Goal: Information Seeking & Learning: Learn about a topic

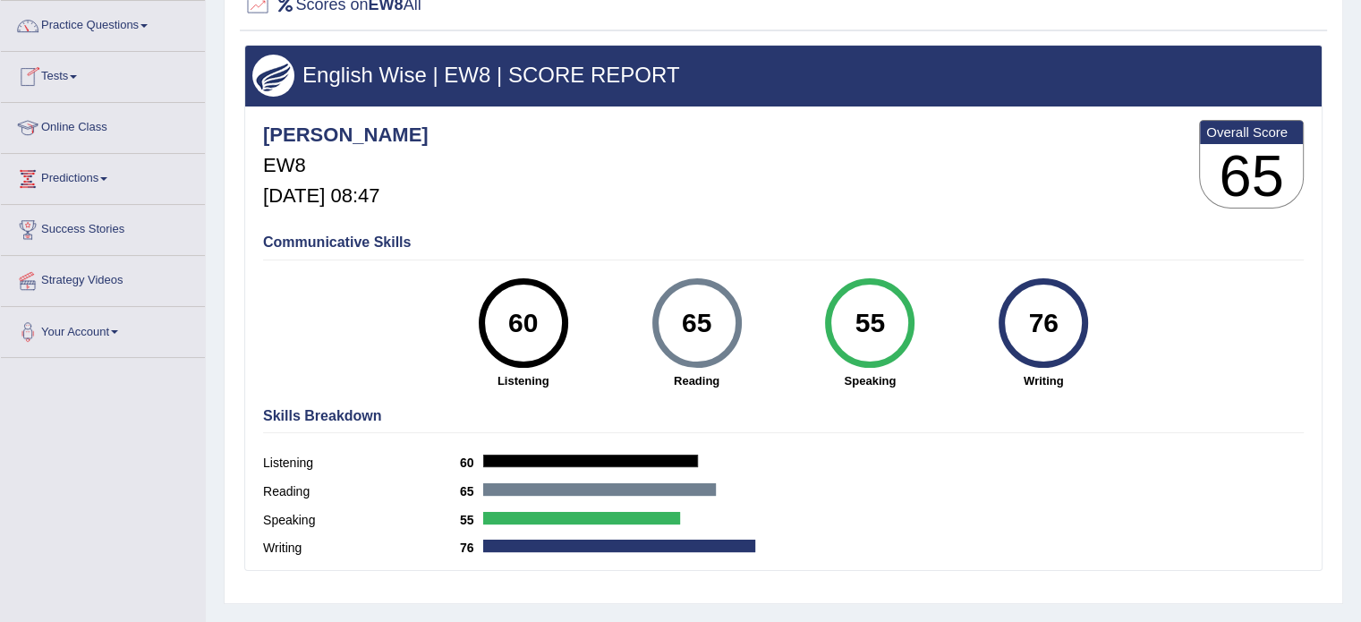
click at [86, 22] on link "Practice Questions" at bounding box center [103, 23] width 204 height 45
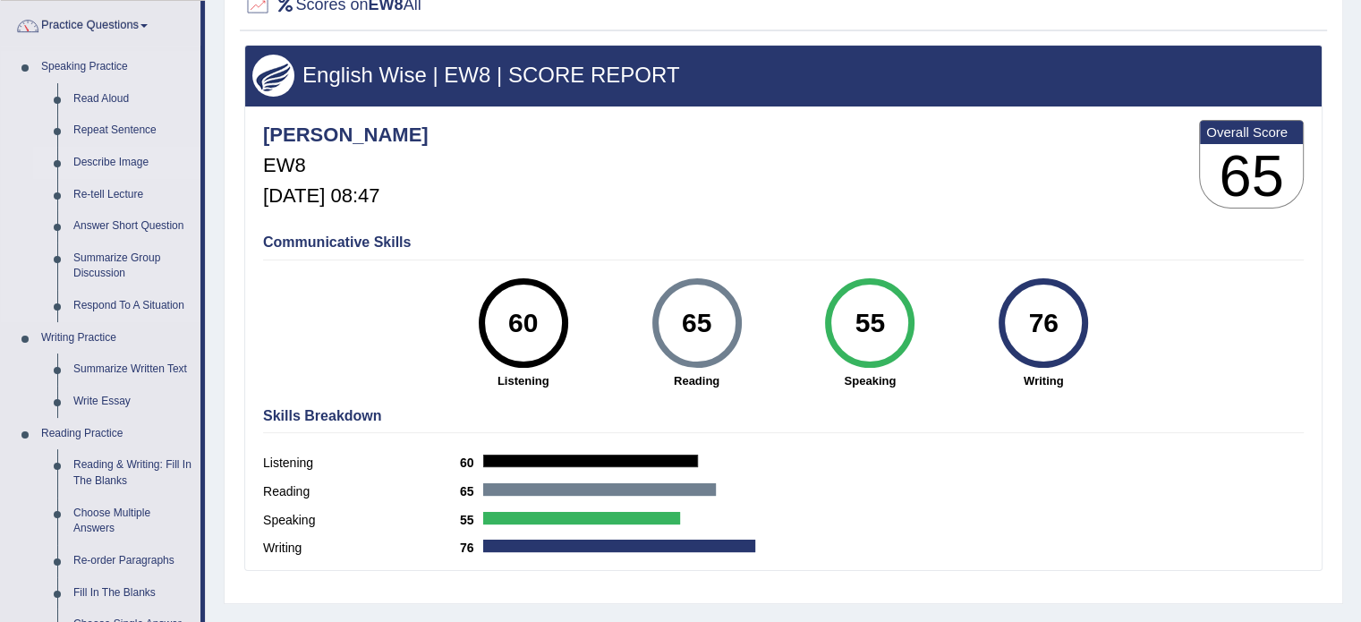
click at [106, 160] on link "Describe Image" at bounding box center [132, 163] width 135 height 32
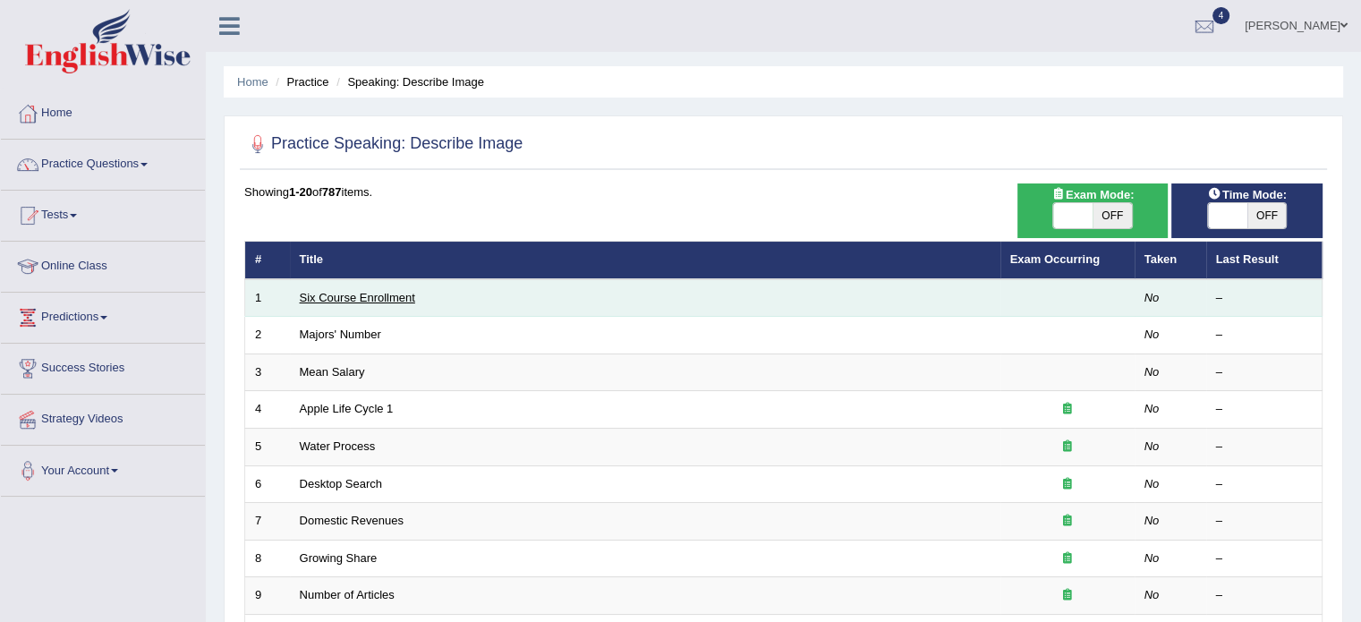
click at [344, 296] on link "Six Course Enrollment" at bounding box center [357, 297] width 115 height 13
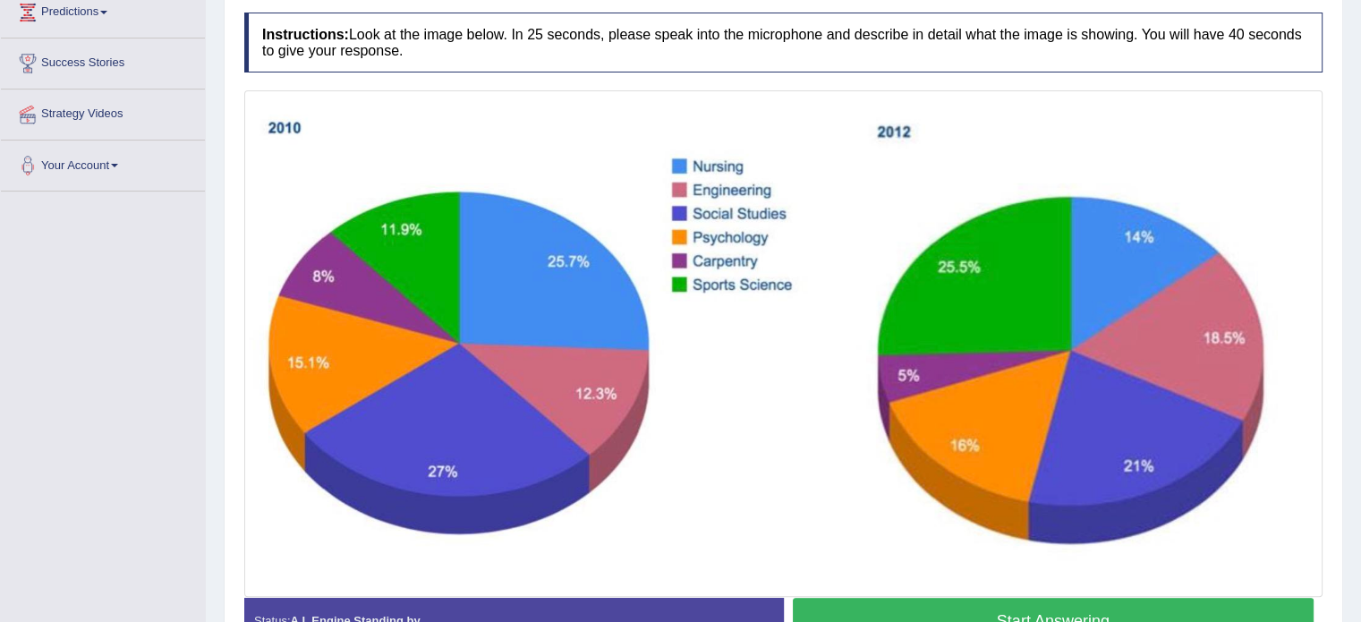
scroll to position [310, 0]
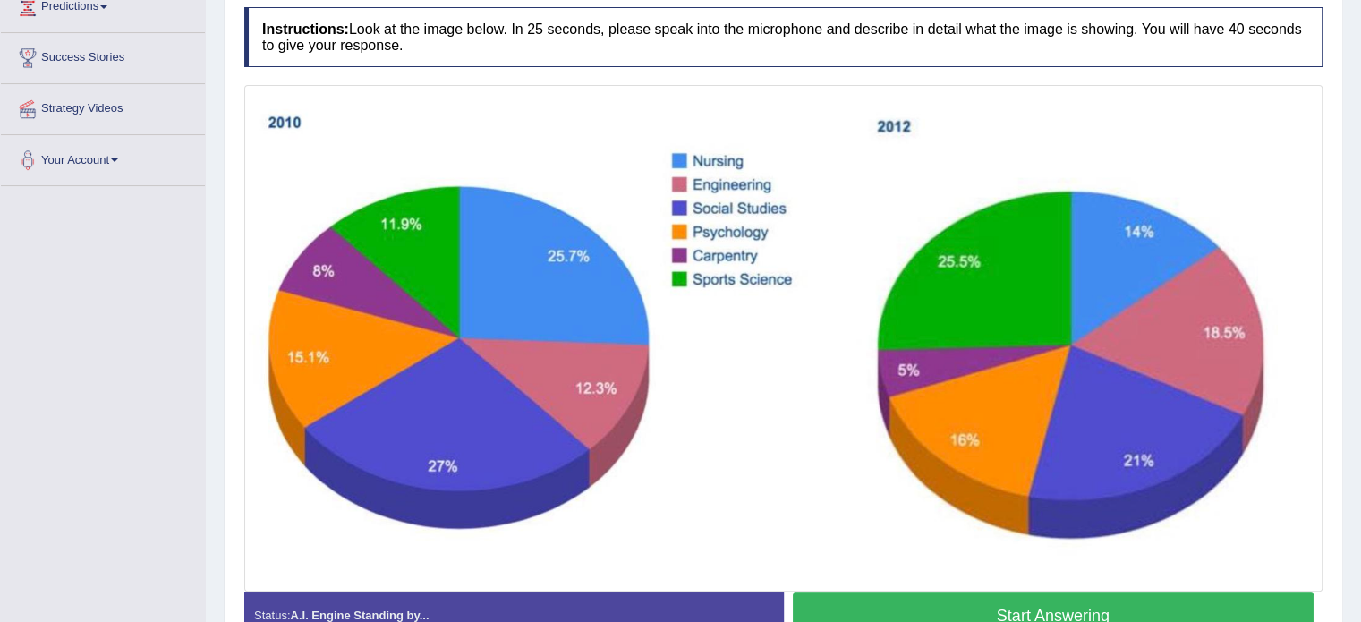
click at [1031, 604] on button "Start Answering" at bounding box center [1054, 615] width 522 height 46
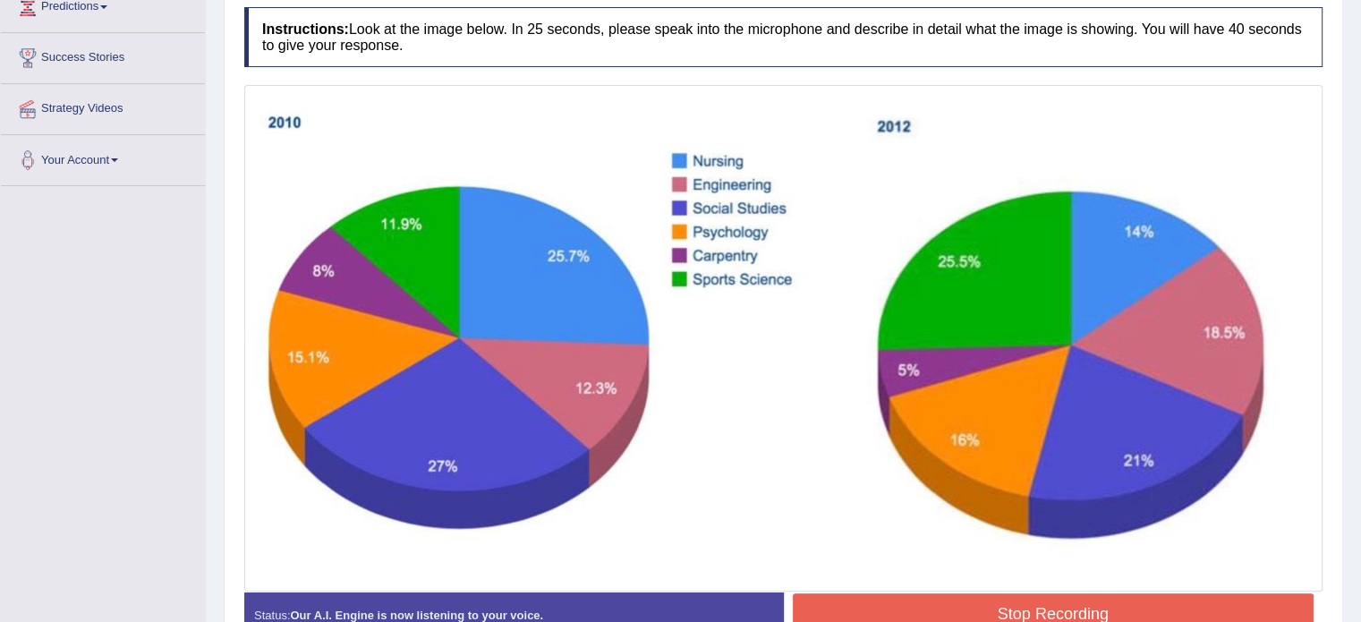
click at [1031, 604] on button "Stop Recording" at bounding box center [1054, 613] width 522 height 41
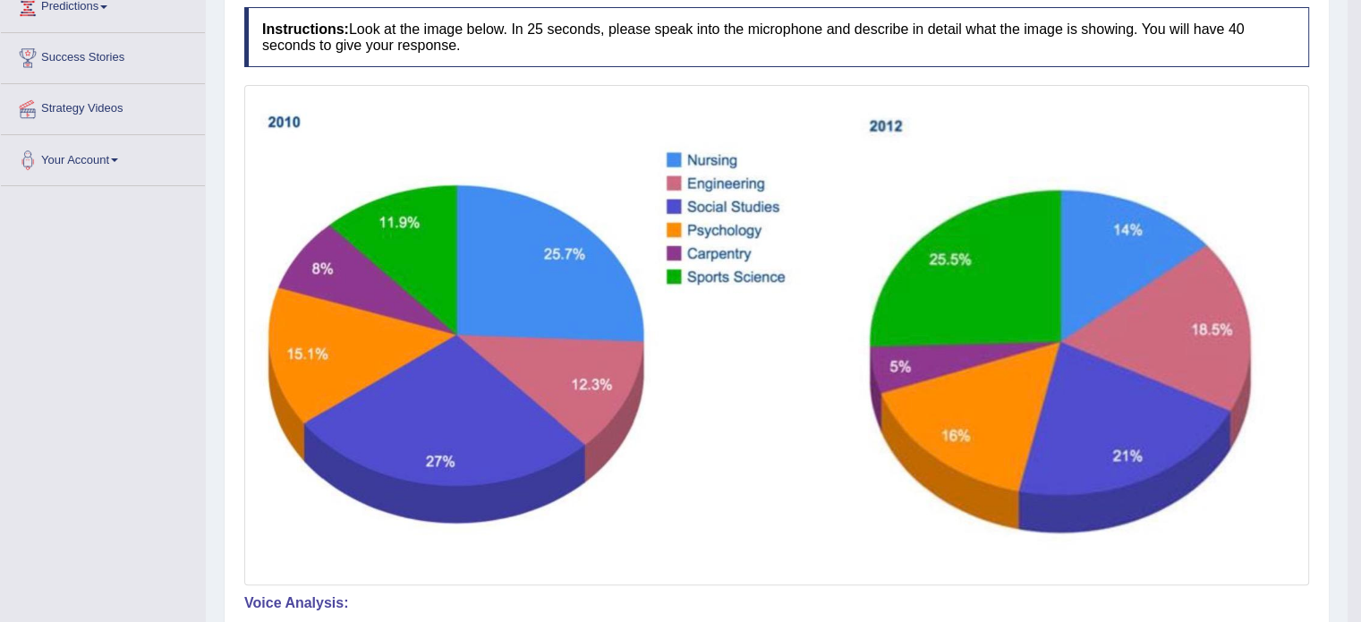
click at [1336, 142] on div "Home Practice Speaking: Describe Image Six Course Enrollment * Remember to use …" at bounding box center [777, 374] width 1142 height 1368
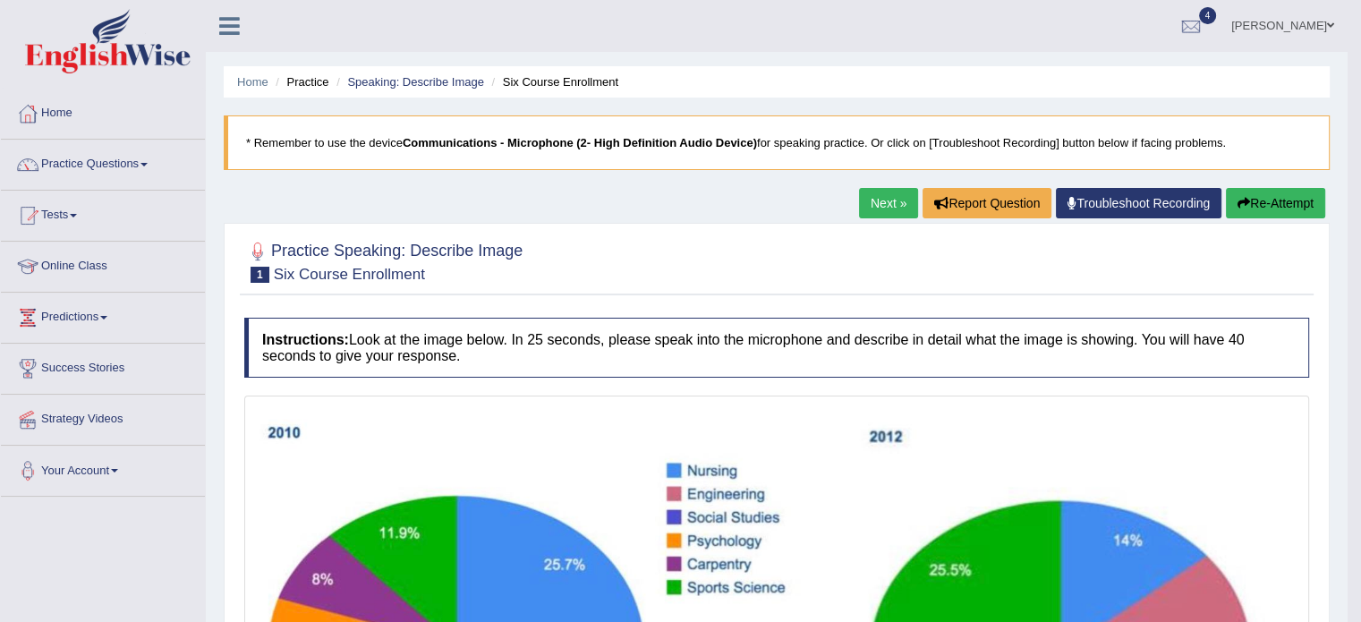
click at [1283, 193] on button "Re-Attempt" at bounding box center [1275, 203] width 99 height 30
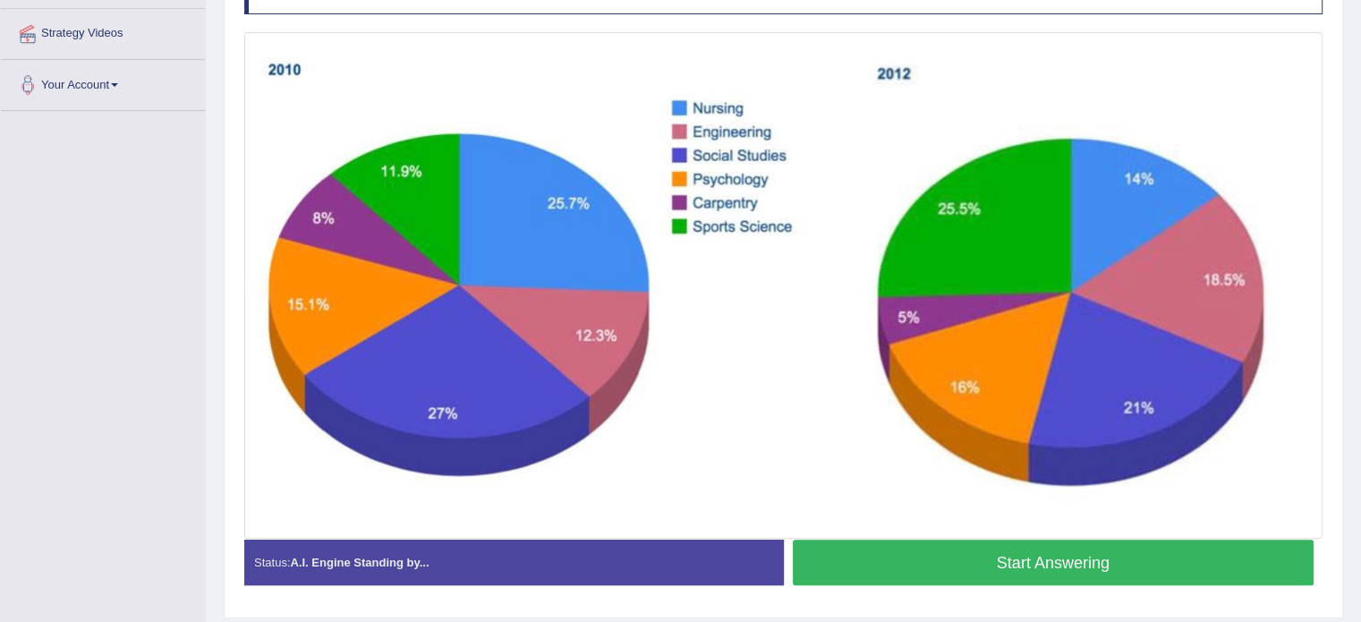
scroll to position [389, 0]
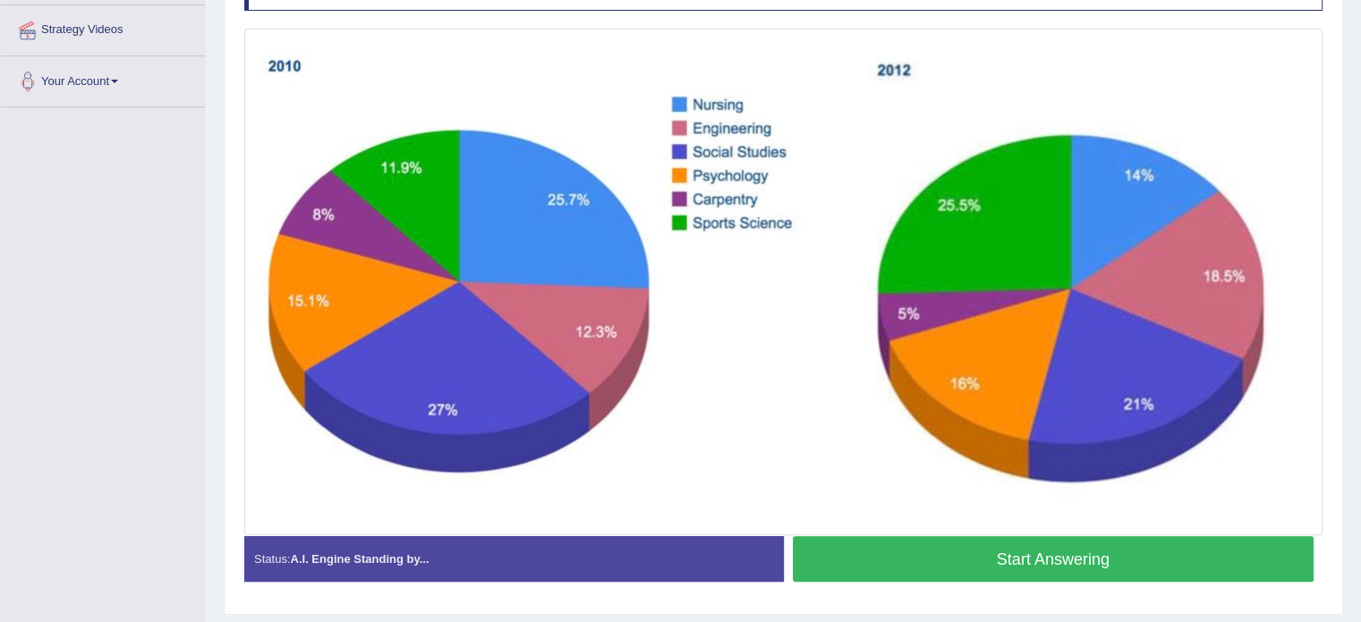
click at [990, 565] on button "Start Answering" at bounding box center [1054, 559] width 522 height 46
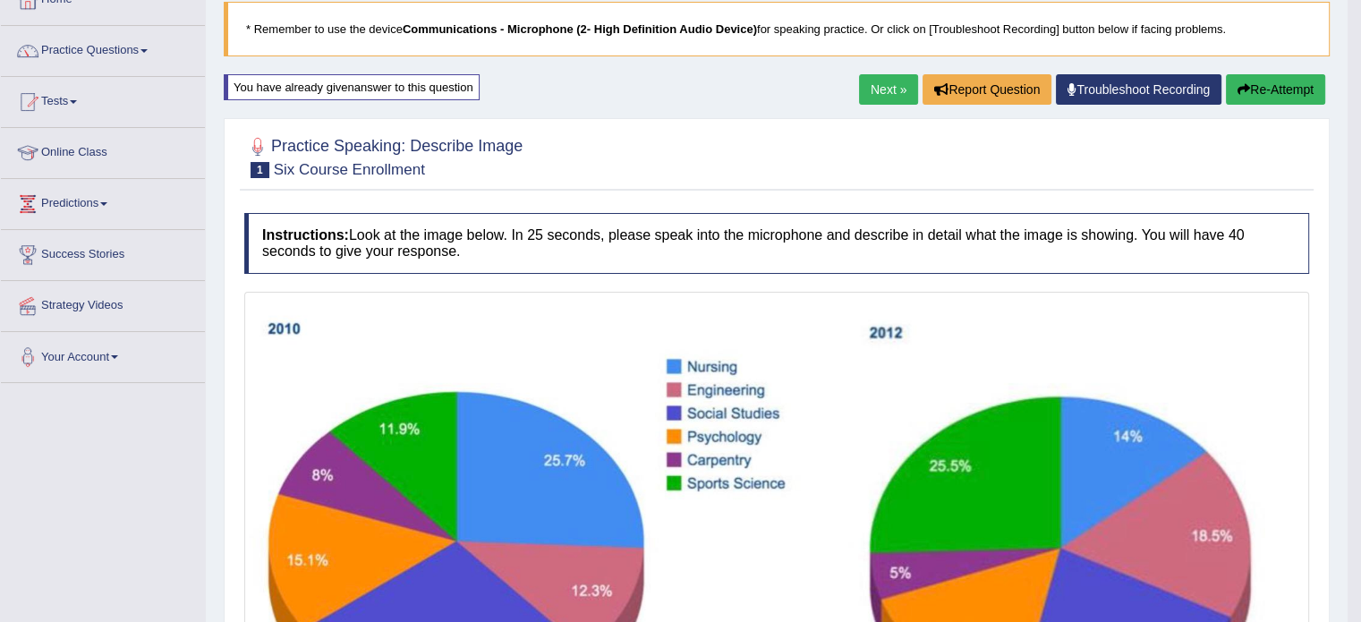
scroll to position [31, 0]
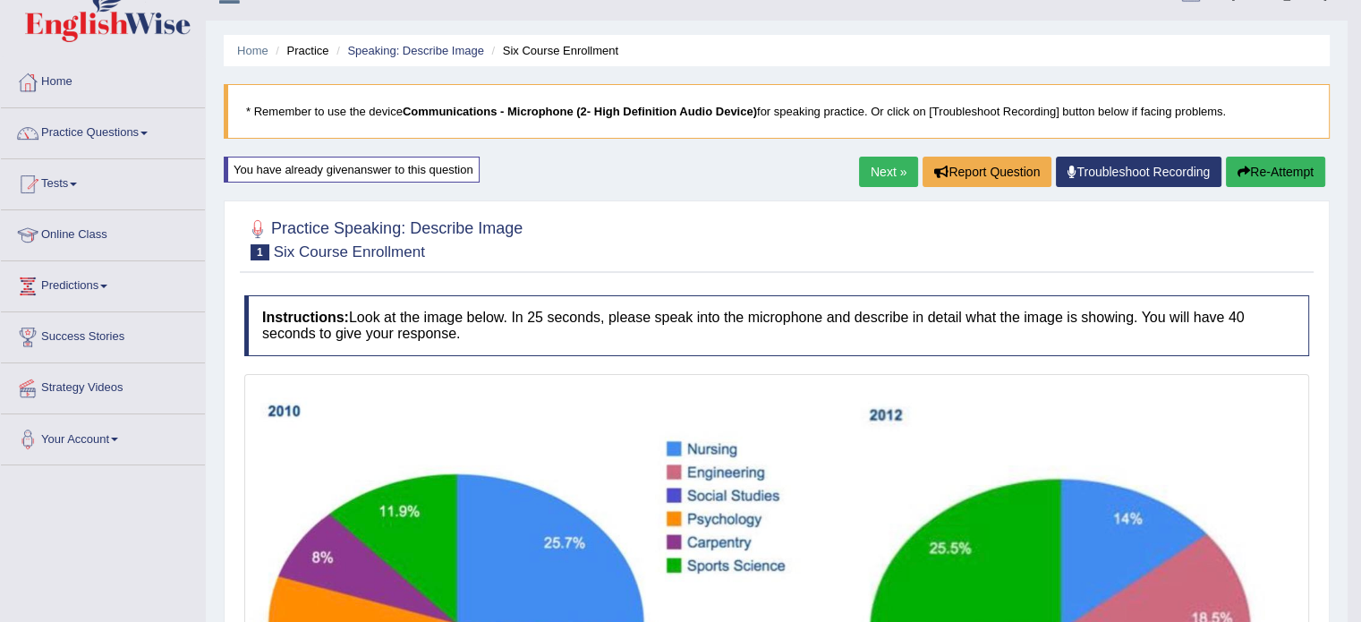
click at [1256, 171] on button "Re-Attempt" at bounding box center [1275, 172] width 99 height 30
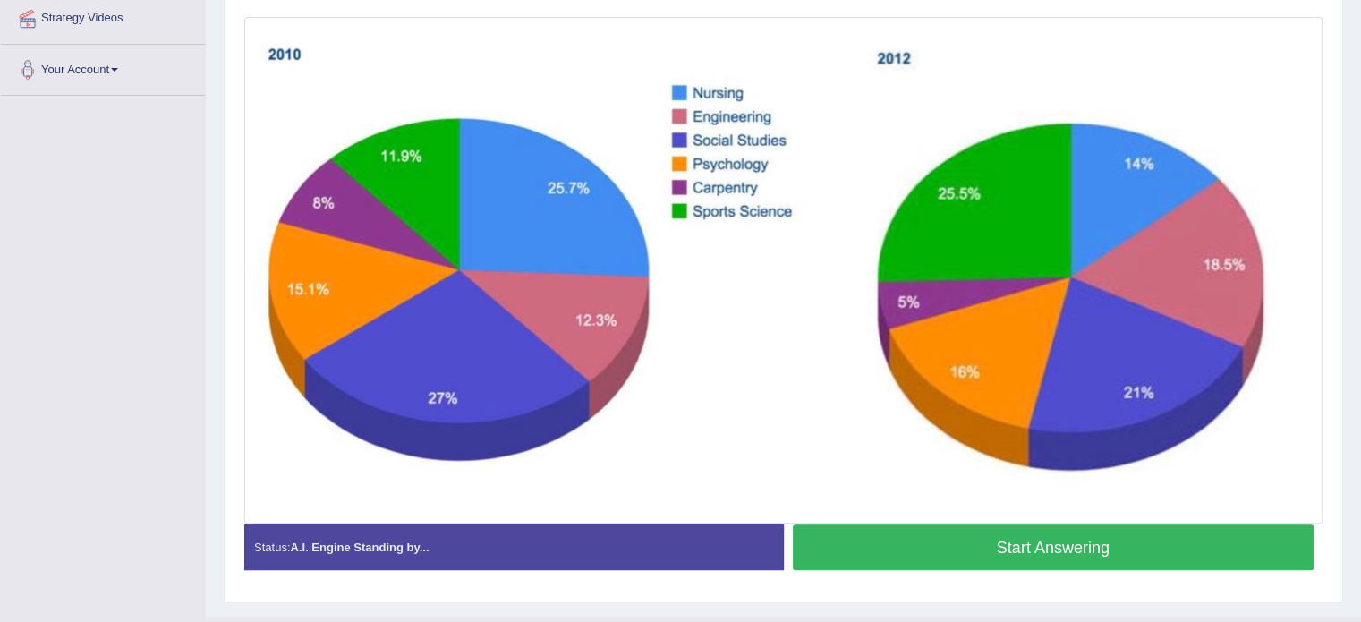
scroll to position [437, 0]
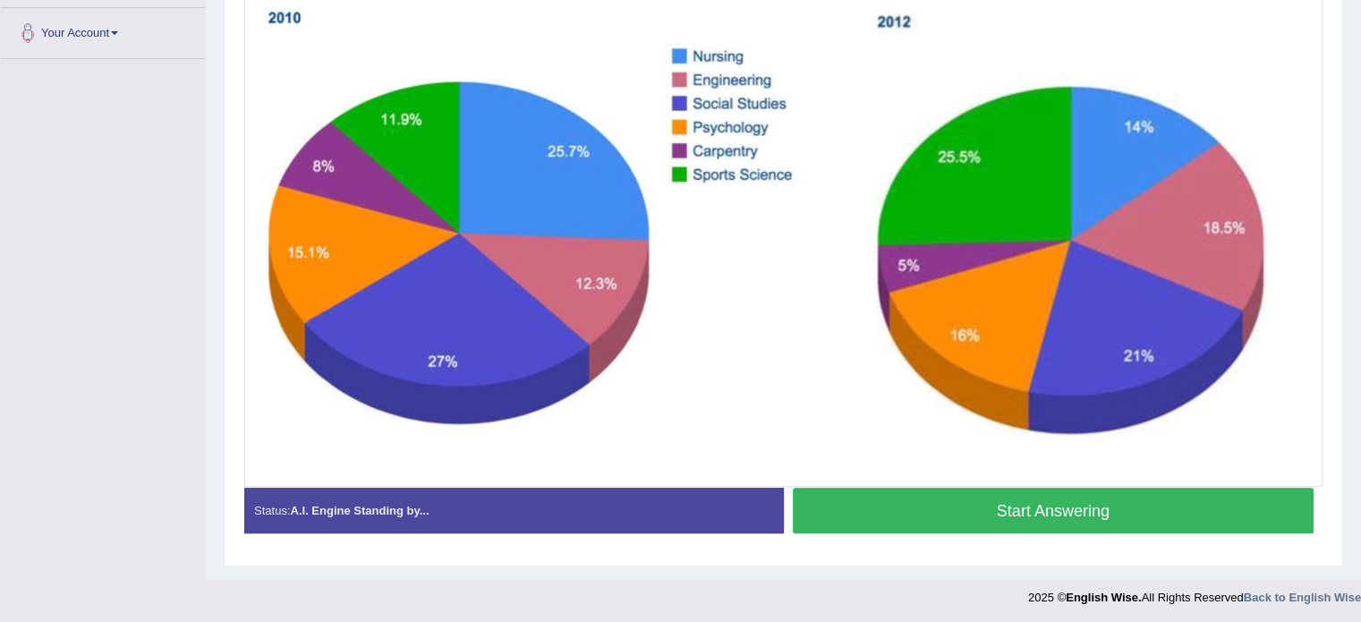
click at [1031, 514] on button "Start Answering" at bounding box center [1054, 511] width 522 height 46
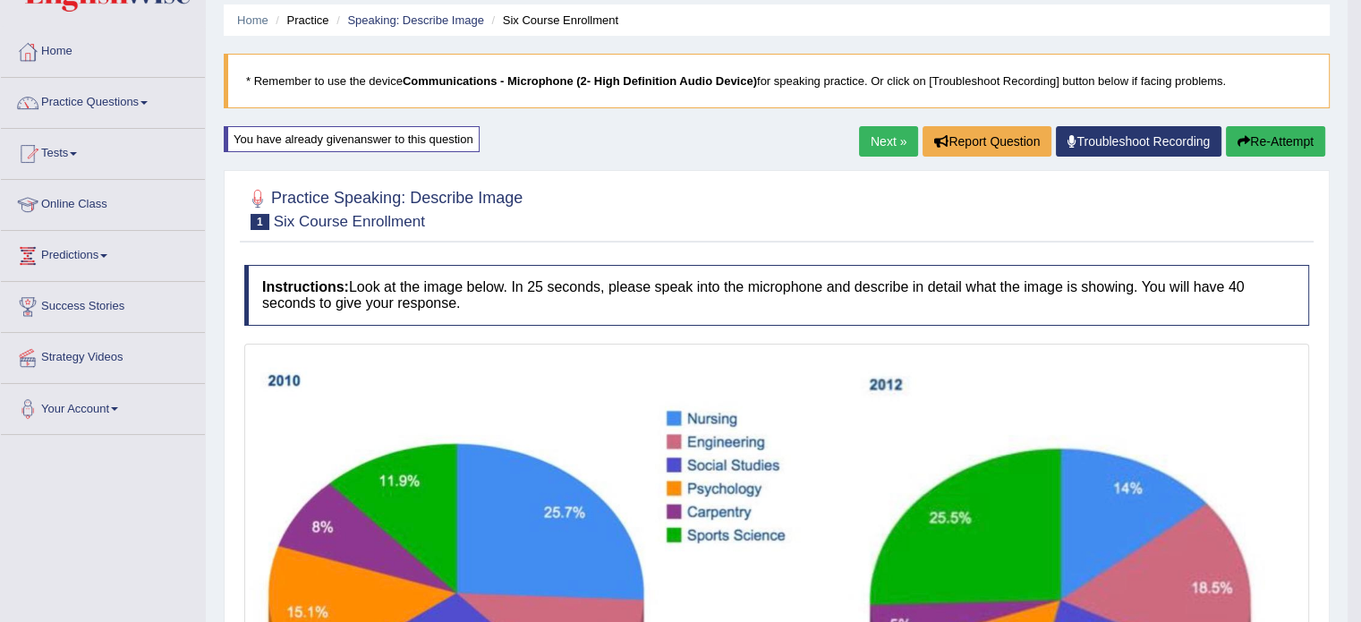
scroll to position [0, 0]
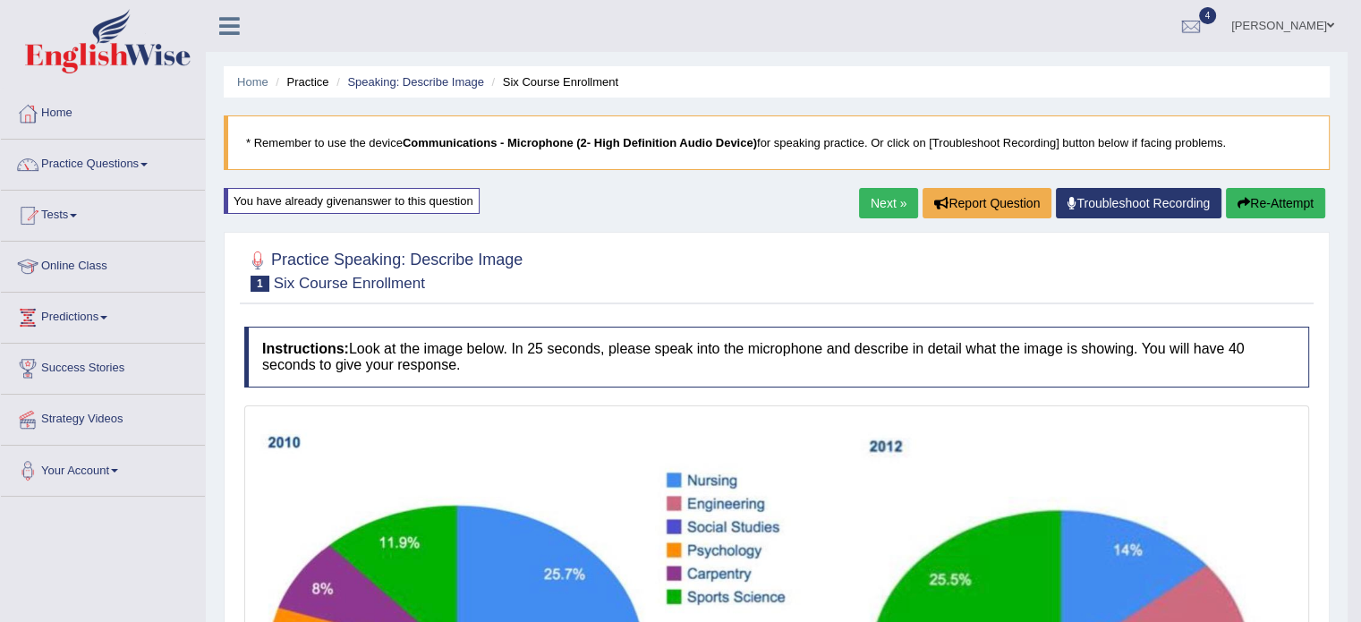
click at [872, 198] on link "Next »" at bounding box center [888, 203] width 59 height 30
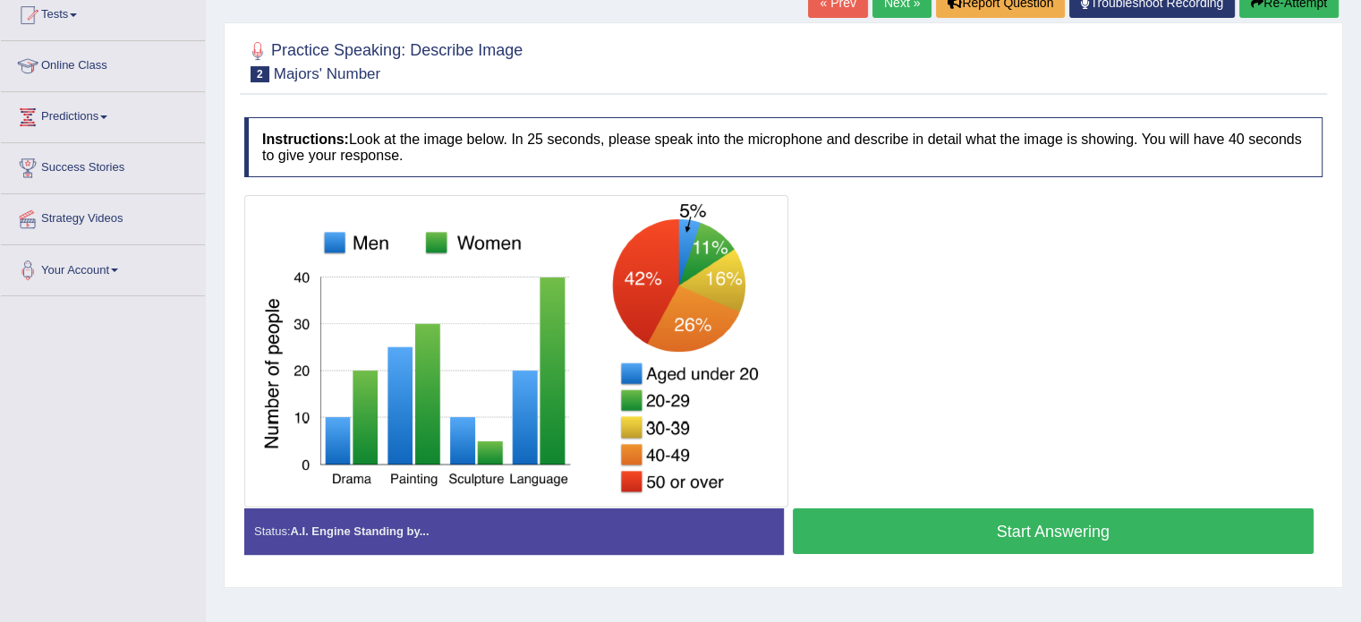
scroll to position [204, 0]
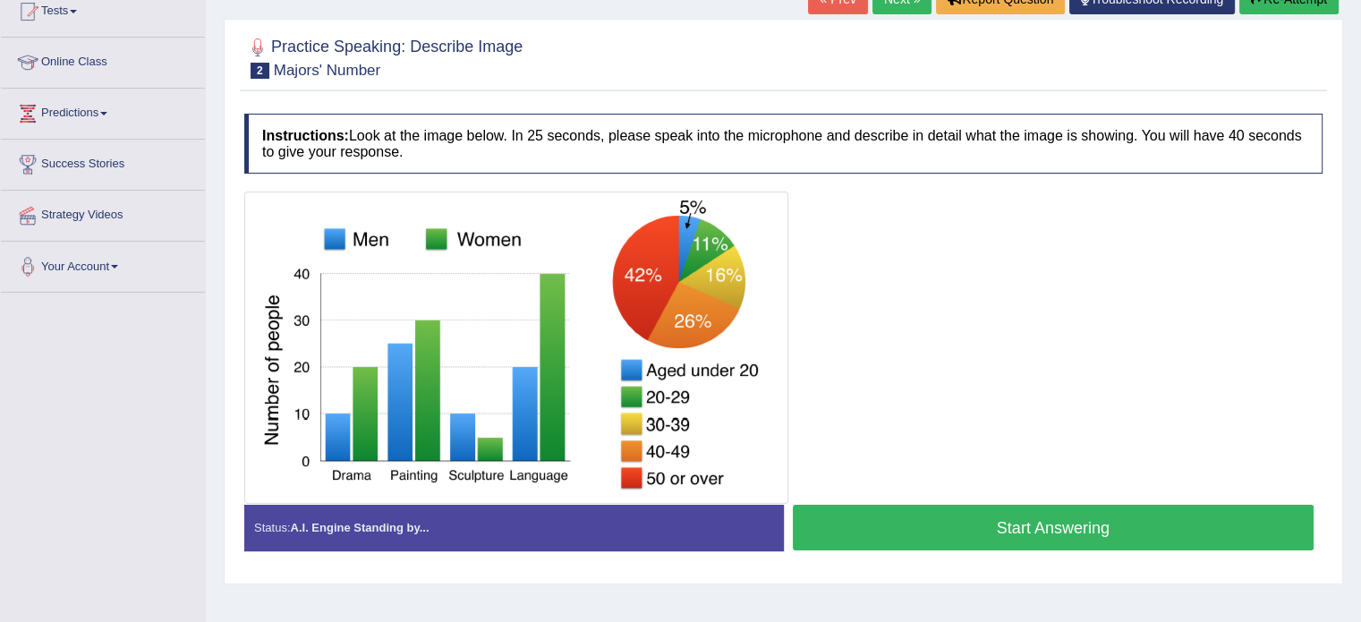
click at [1046, 522] on button "Start Answering" at bounding box center [1054, 528] width 522 height 46
